Goal: Task Accomplishment & Management: Use online tool/utility

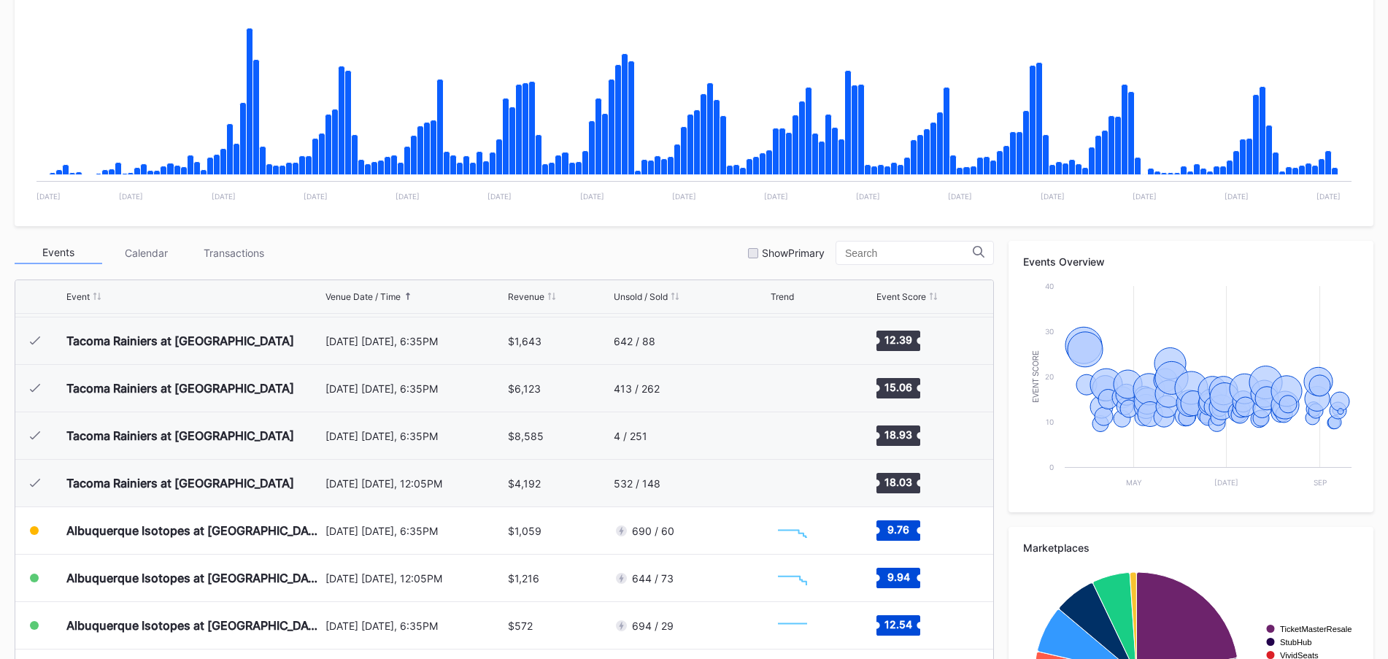
scroll to position [438, 0]
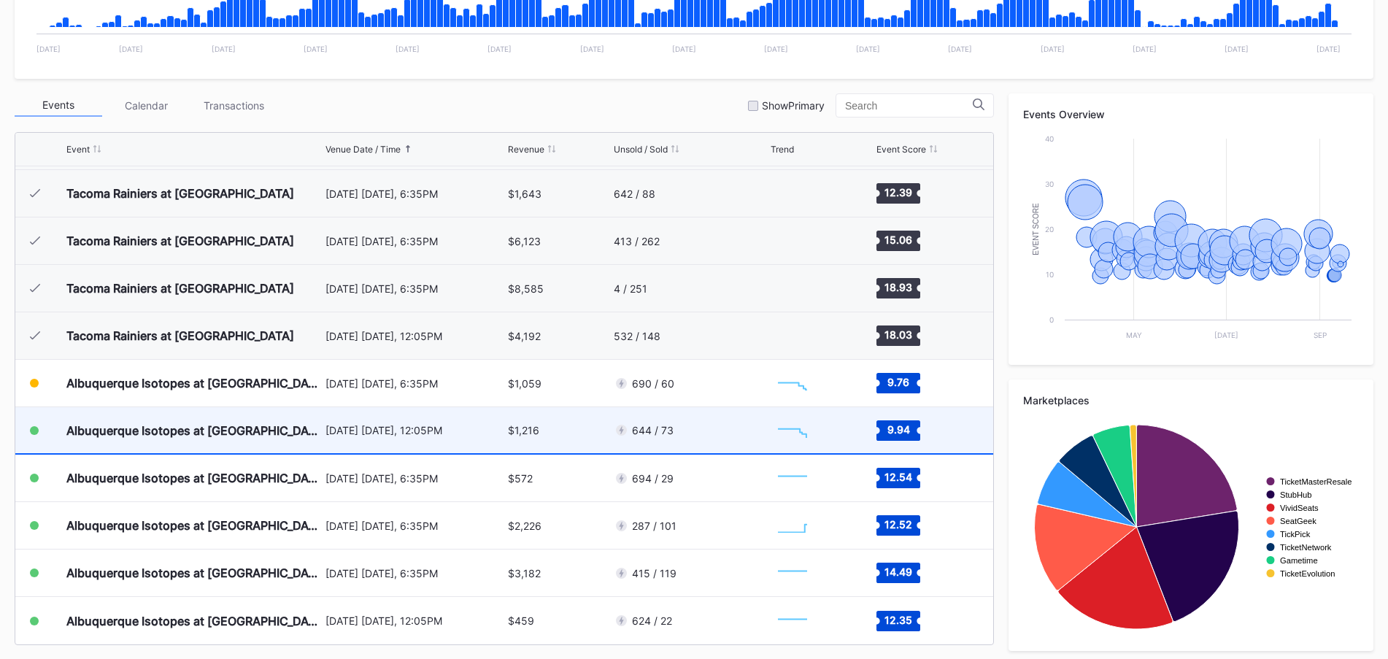
click at [699, 434] on div "644 / 73" at bounding box center [690, 430] width 153 height 46
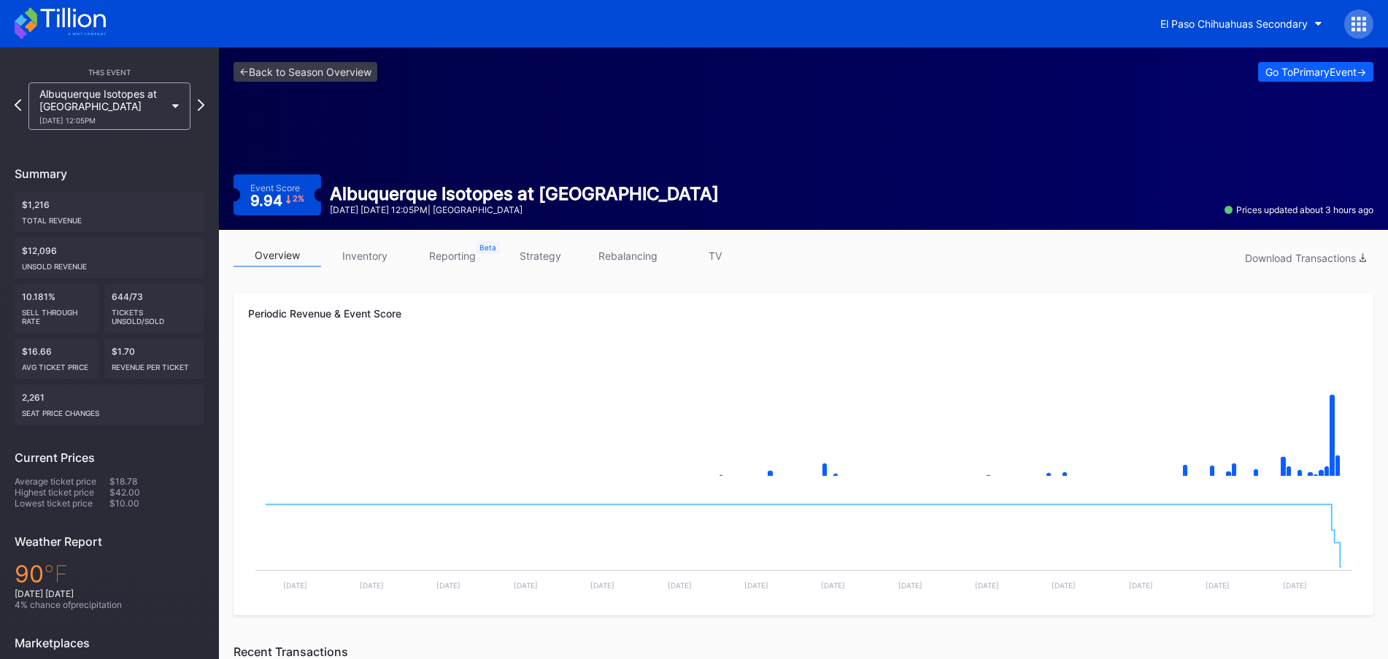
click at [526, 258] on link "strategy" at bounding box center [540, 255] width 88 height 23
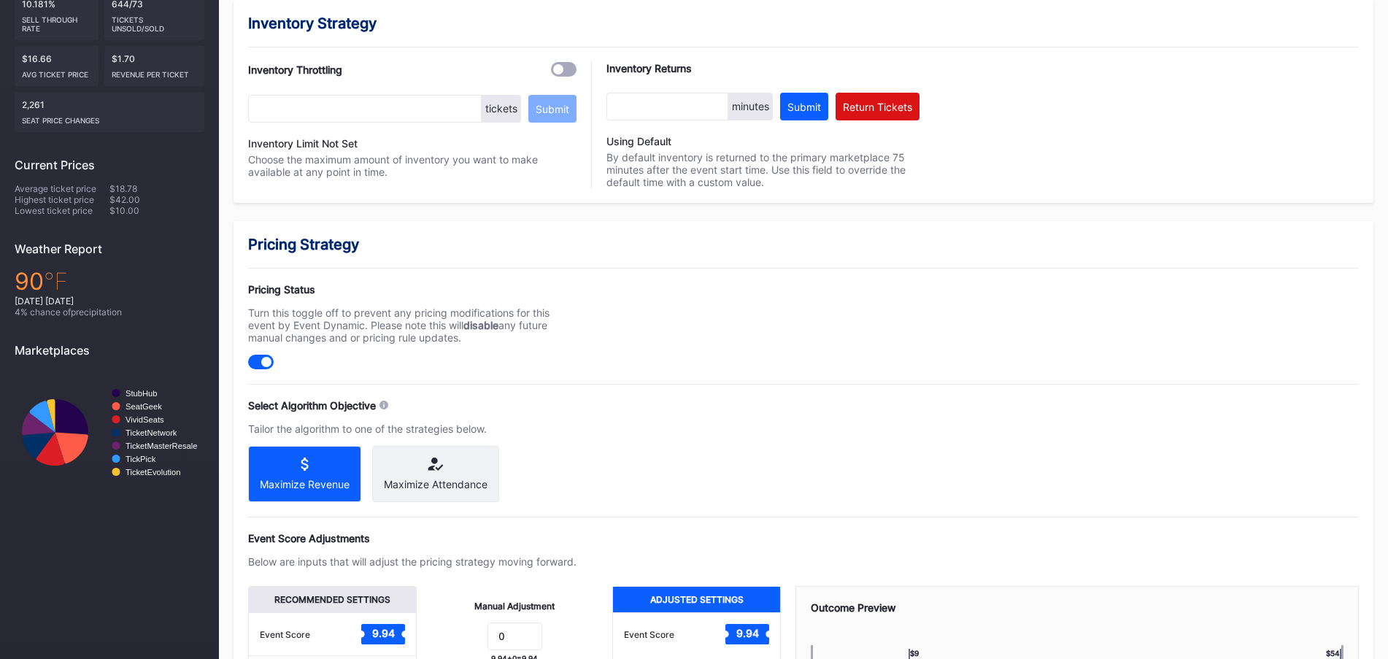
scroll to position [438, 0]
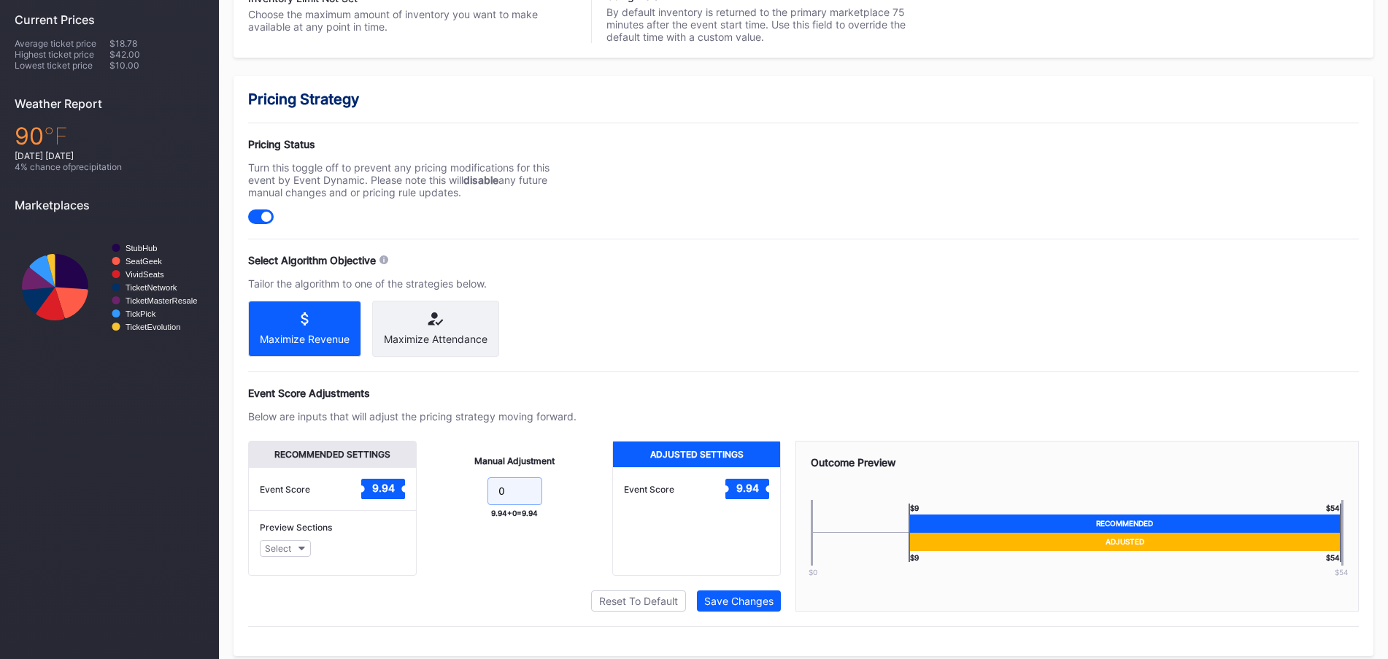
click at [520, 497] on input "0" at bounding box center [515, 491] width 55 height 28
type input "1"
click at [628, 241] on div "Pricing Strategy Pricing Status Turn this toggle off to prevent any pricing mod…" at bounding box center [804, 366] width 1140 height 580
click at [747, 625] on div "Pricing Strategy Pricing Status Turn this toggle off to prevent any pricing mod…" at bounding box center [804, 366] width 1140 height 580
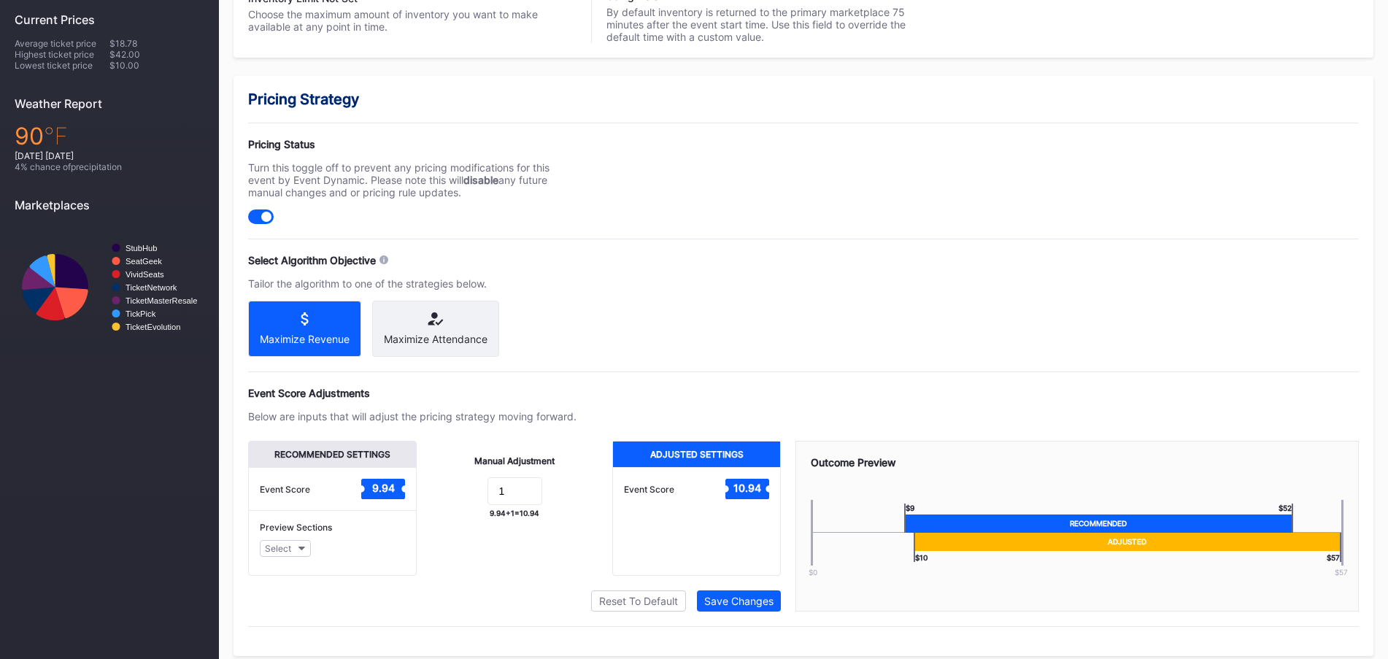
click at [776, 576] on div "Adjusted Settings Event Score 10.94" at bounding box center [696, 508] width 169 height 135
click at [761, 607] on div "Save Changes" at bounding box center [738, 601] width 69 height 12
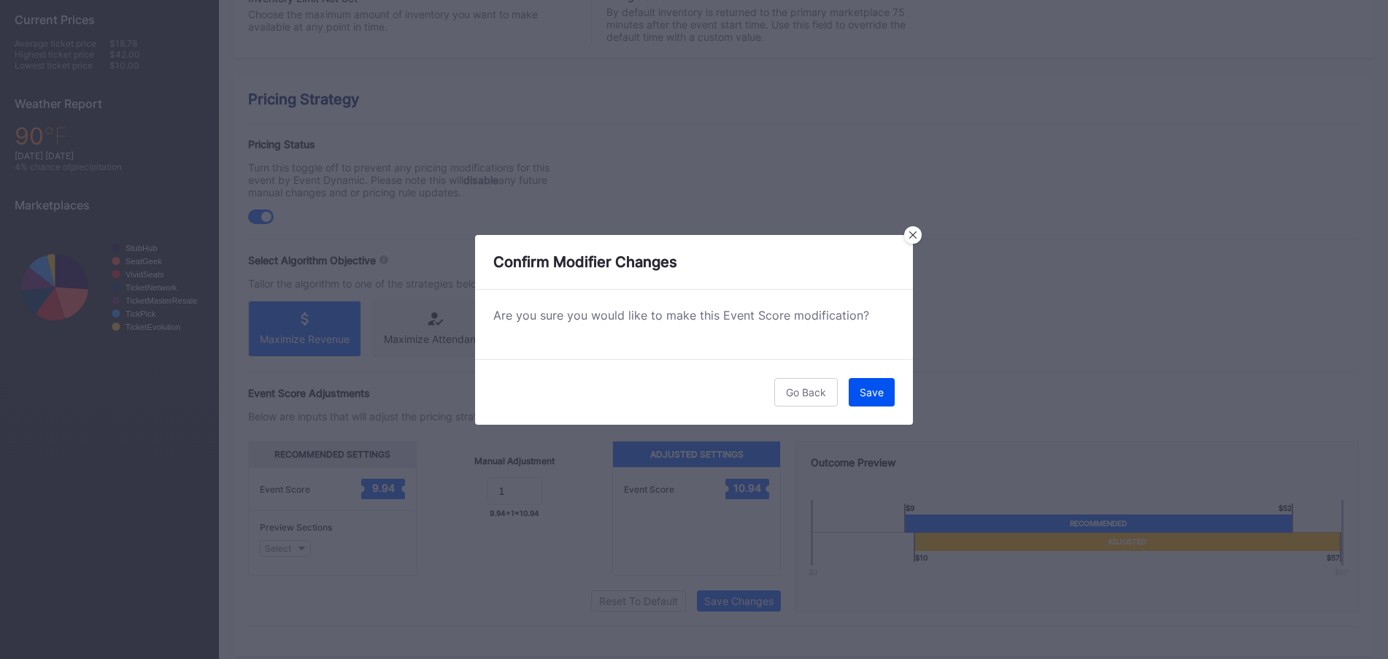
click at [863, 404] on button "Save" at bounding box center [872, 392] width 46 height 28
